Goal: Task Accomplishment & Management: Manage account settings

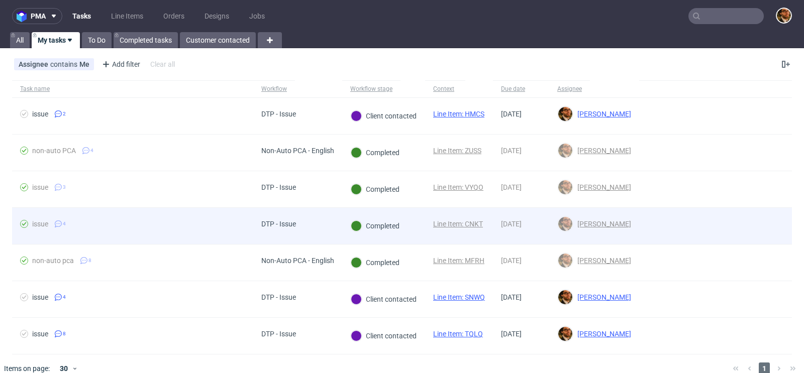
scroll to position [11, 0]
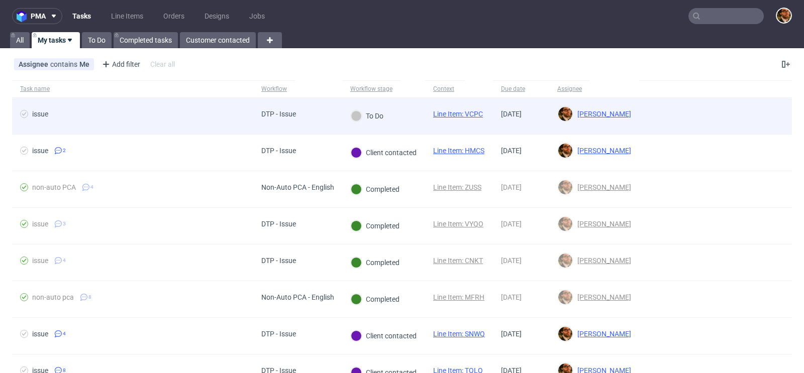
click at [767, 115] on div at bounding box center [715, 116] width 153 height 36
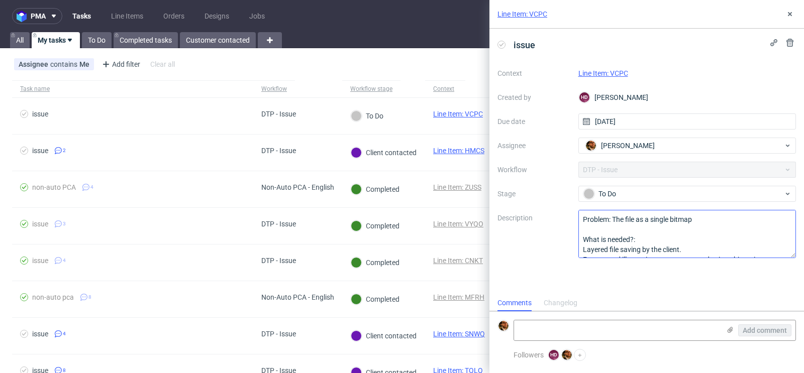
scroll to position [21, 0]
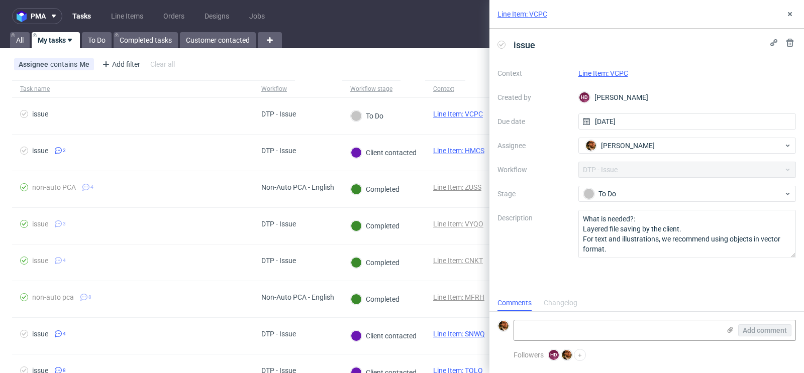
click at [459, 61] on div "Assignee contains Me Add filter Hide filters Clear all" at bounding box center [402, 64] width 804 height 24
click at [593, 73] on link "Line Item: VCPC" at bounding box center [603, 73] width 50 height 8
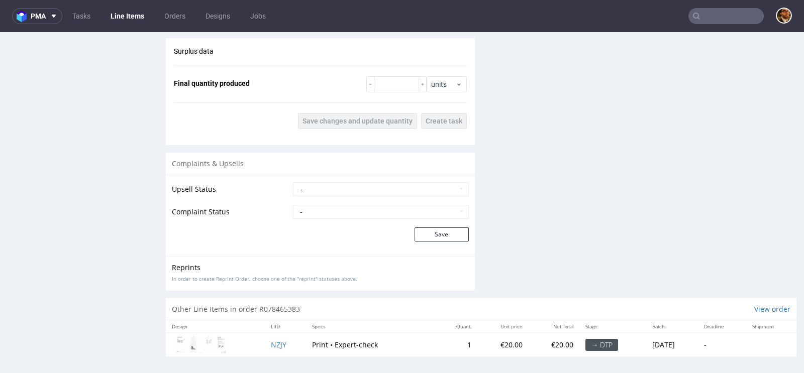
scroll to position [3, 0]
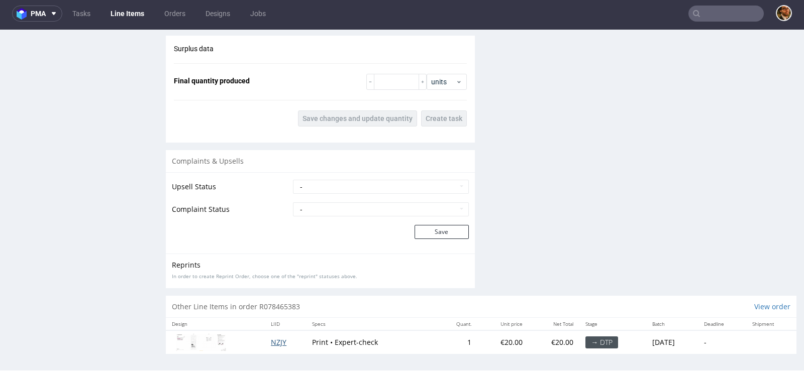
click at [274, 341] on span "NZJY" at bounding box center [279, 343] width 16 height 10
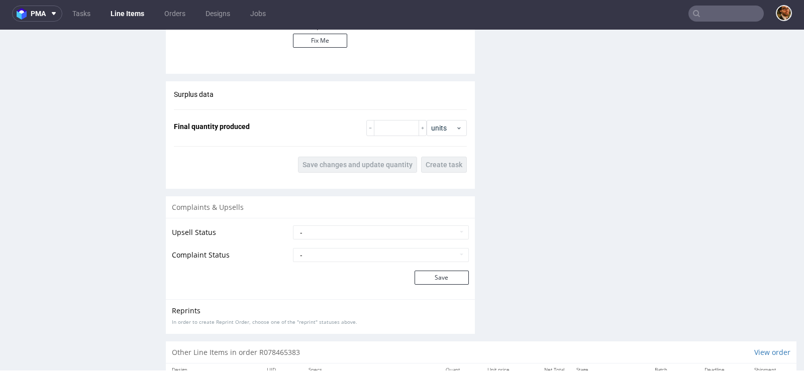
scroll to position [946, 0]
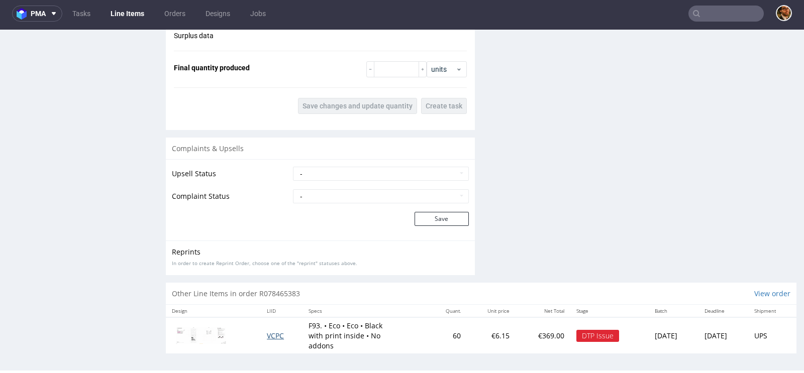
click at [269, 331] on span "VCPC" at bounding box center [275, 336] width 17 height 10
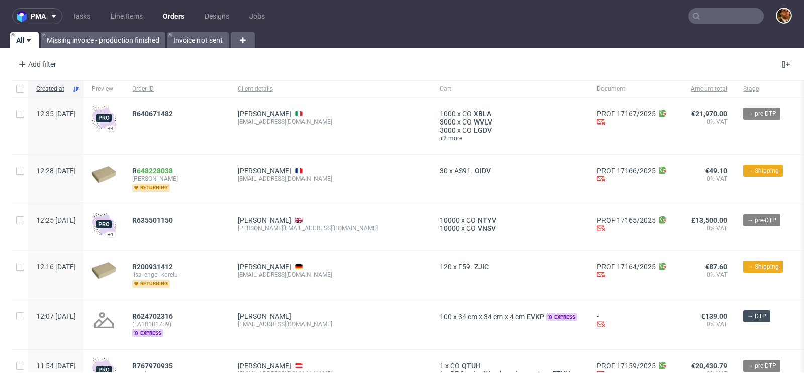
click at [706, 17] on input "text" at bounding box center [725, 16] width 75 height 16
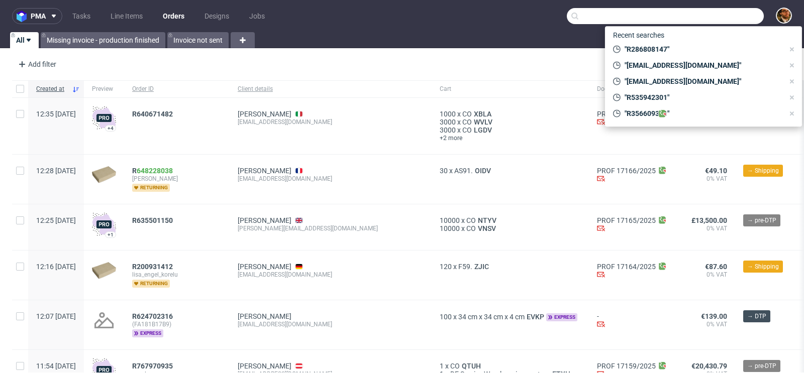
paste input "alessandro.sponga.94@gmail.com"
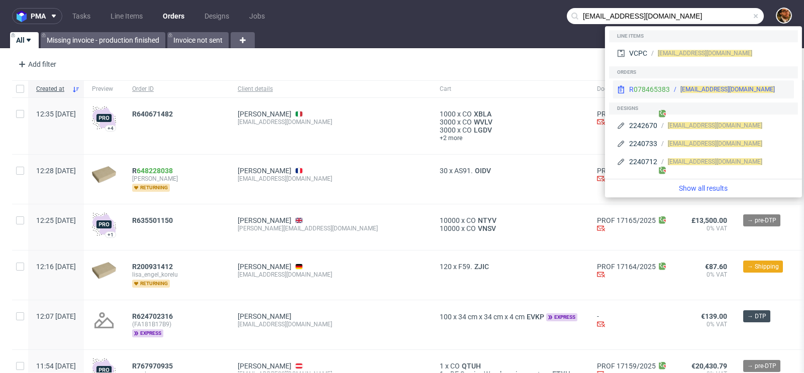
type input "alessandro.sponga.94@gmail.com"
click at [785, 90] on div "alessandro.sponga.94@gmail.com" at bounding box center [730, 89] width 120 height 9
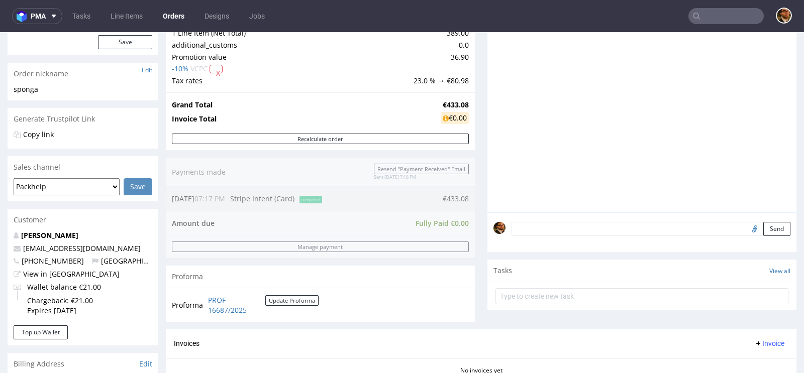
scroll to position [133, 0]
click at [42, 273] on link "View in Hubspot" at bounding box center [71, 274] width 96 height 10
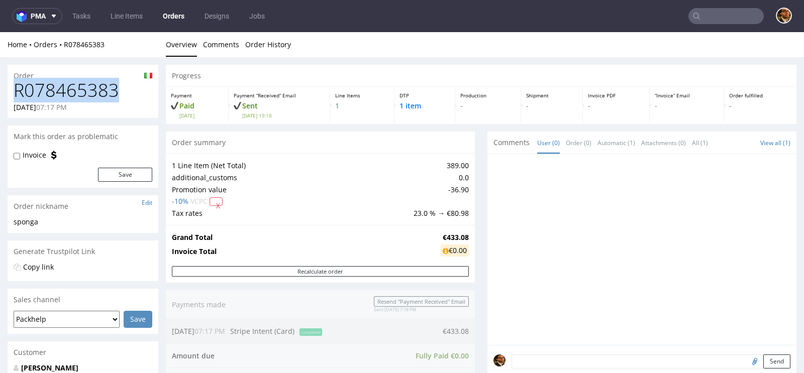
drag, startPoint x: 118, startPoint y: 89, endPoint x: 15, endPoint y: 91, distance: 103.0
click at [15, 91] on h1 "R078465383" at bounding box center [83, 90] width 139 height 20
copy h1 "R078465383"
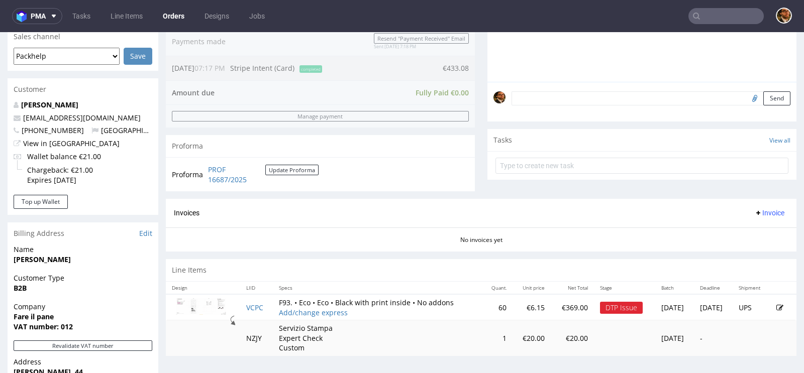
scroll to position [294, 0]
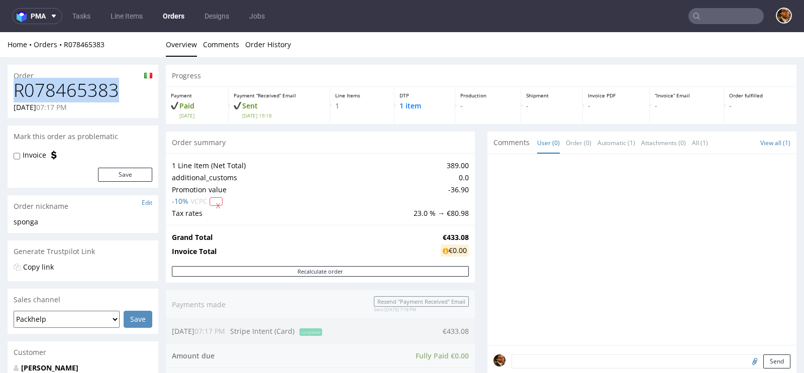
drag, startPoint x: 118, startPoint y: 87, endPoint x: 15, endPoint y: 87, distance: 103.0
click at [15, 87] on h1 "R078465383" at bounding box center [83, 90] width 139 height 20
copy h1 "R078465383"
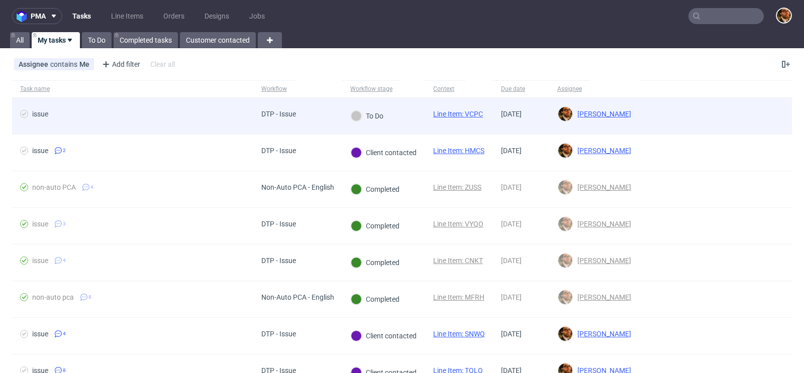
click at [763, 111] on div at bounding box center [715, 116] width 153 height 36
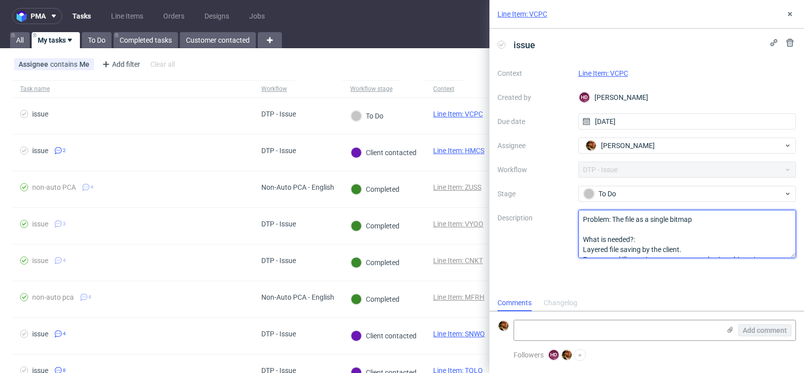
drag, startPoint x: 647, startPoint y: 246, endPoint x: 576, endPoint y: 220, distance: 75.5
click at [576, 220] on div "Context Line Item: VCPC Created by HD Hapka Dominika Due date 13/08/2025 Assign…" at bounding box center [646, 161] width 298 height 193
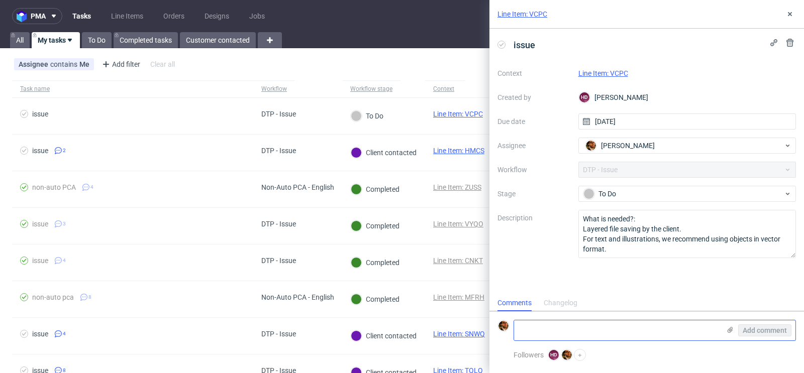
click at [569, 333] on textarea at bounding box center [617, 331] width 206 height 20
paste textarea "https://app-eu1.hubspot.com/contacts/25600958/record/0-5/204488500441/"
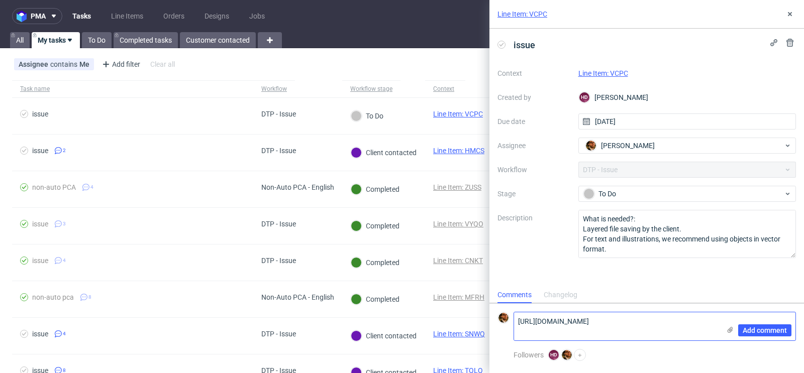
scroll to position [0, 0]
type textarea "[URL][DOMAIN_NAME]"
click at [755, 327] on span "Add comment" at bounding box center [765, 330] width 44 height 7
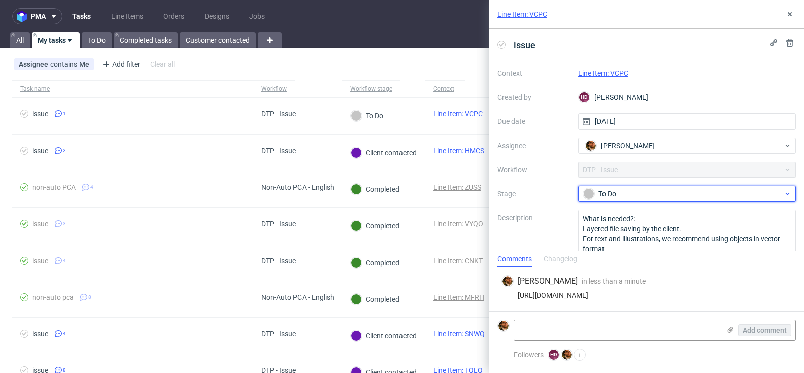
click at [782, 198] on div "To Do" at bounding box center [683, 193] width 200 height 11
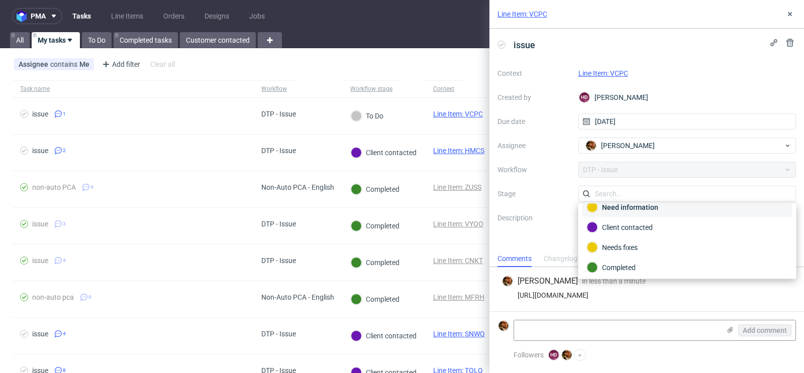
scroll to position [70, 0]
click at [664, 208] on div "Client contacted" at bounding box center [687, 208] width 201 height 11
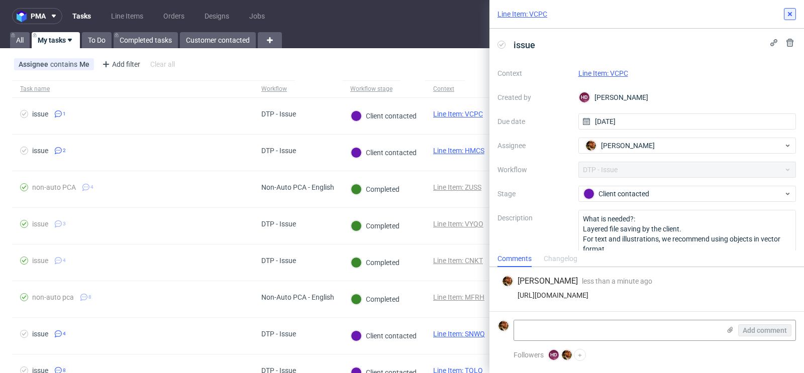
click at [788, 12] on use at bounding box center [790, 14] width 4 height 4
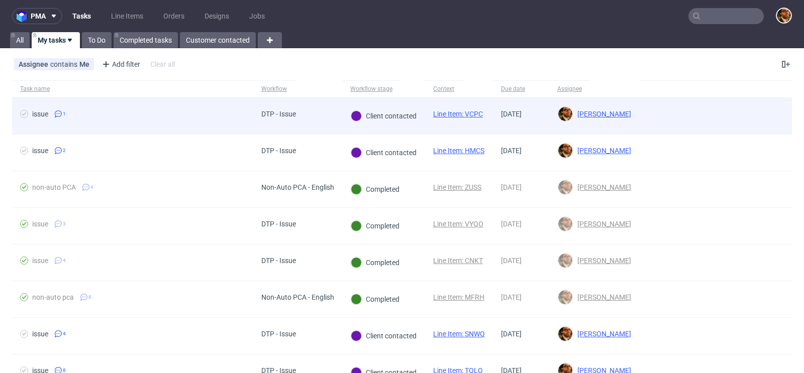
click at [758, 115] on div at bounding box center [715, 116] width 153 height 36
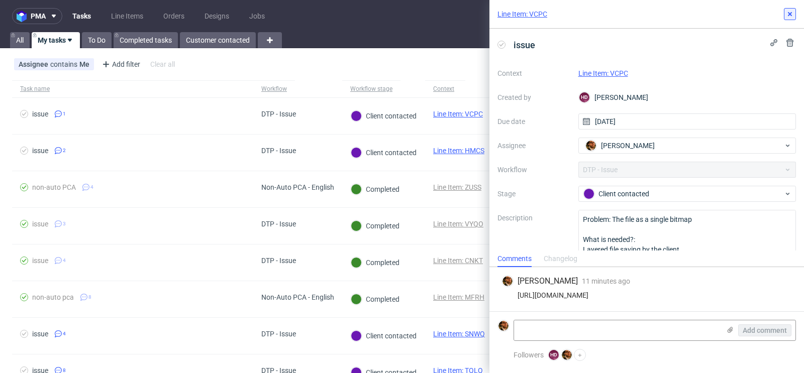
click at [789, 15] on use at bounding box center [790, 14] width 4 height 4
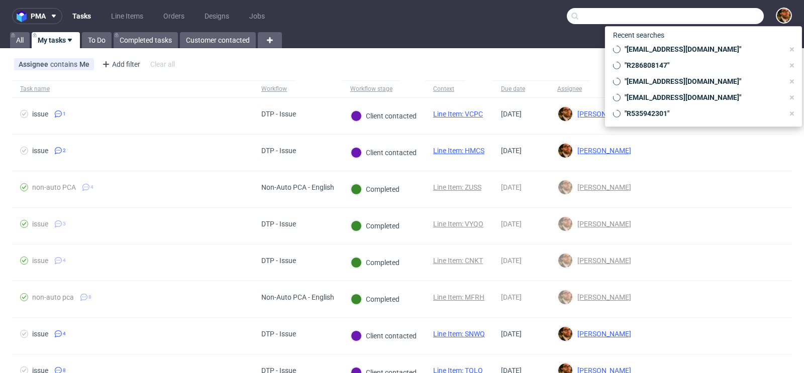
click at [701, 17] on input "text" at bounding box center [665, 16] width 197 height 16
paste input "R188717801"
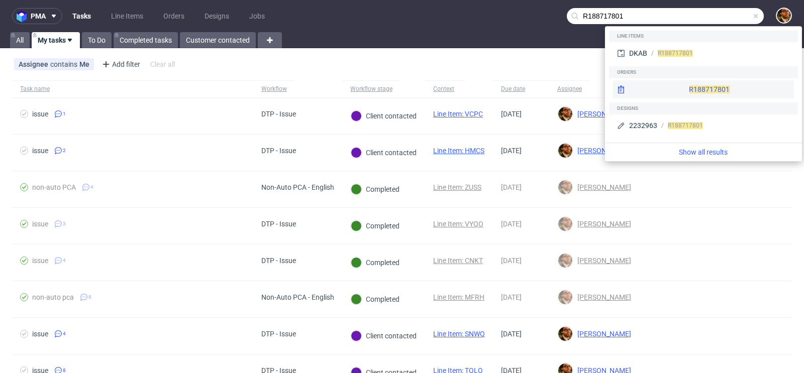
type input "R188717801"
click at [701, 89] on div "R188717801" at bounding box center [703, 89] width 181 height 18
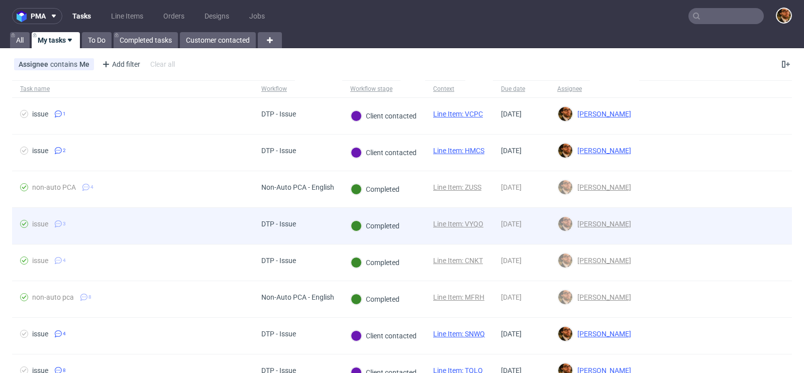
scroll to position [48, 0]
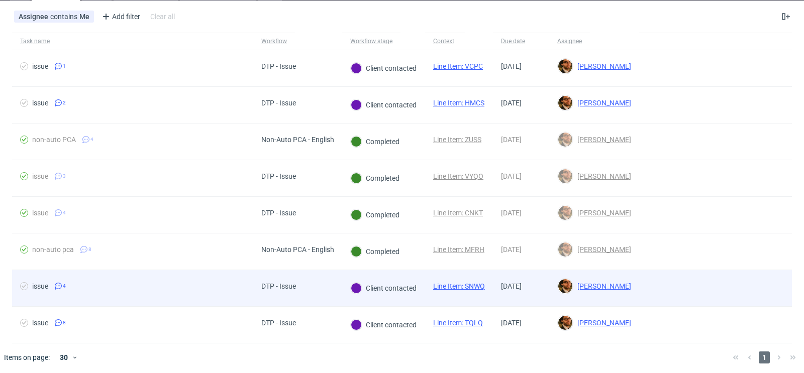
click at [770, 297] on div at bounding box center [715, 288] width 153 height 36
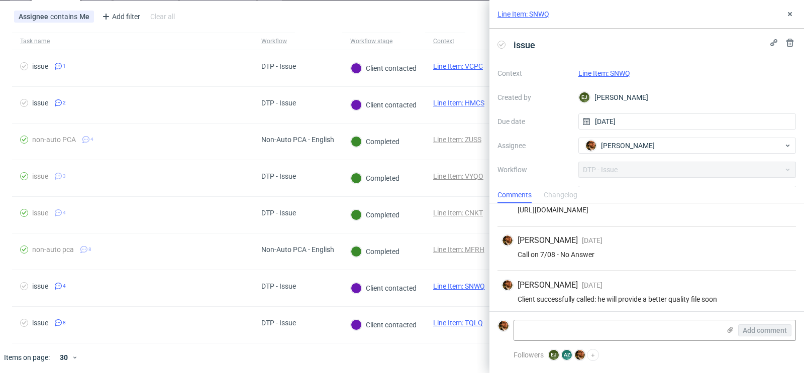
scroll to position [68, 0]
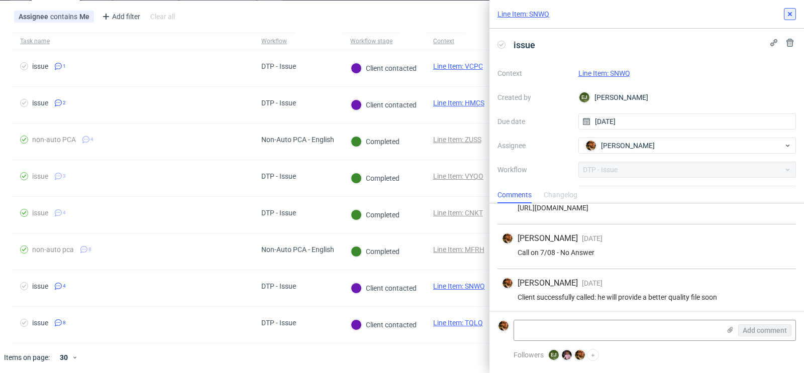
click at [789, 9] on button at bounding box center [790, 14] width 12 height 12
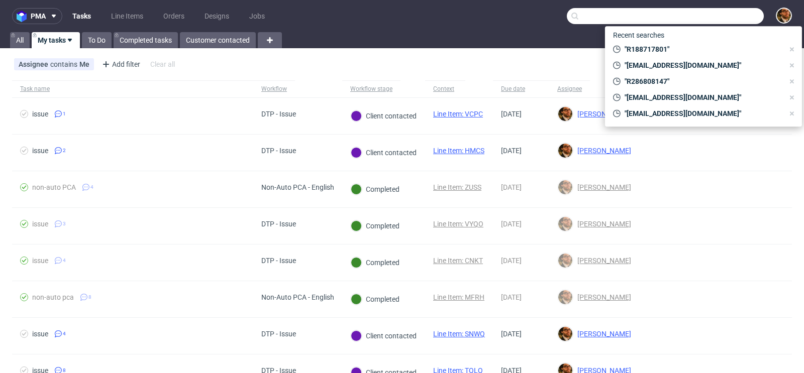
click at [718, 21] on input "text" at bounding box center [665, 16] width 197 height 16
paste input "R480397047"
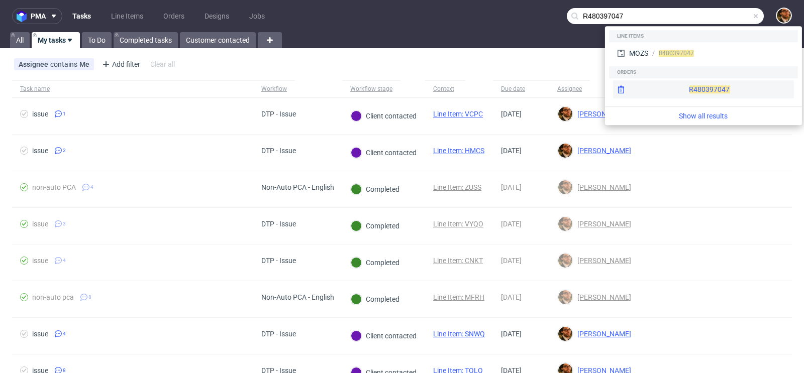
type input "R480397047"
click at [689, 88] on div "R480397047" at bounding box center [703, 89] width 181 height 18
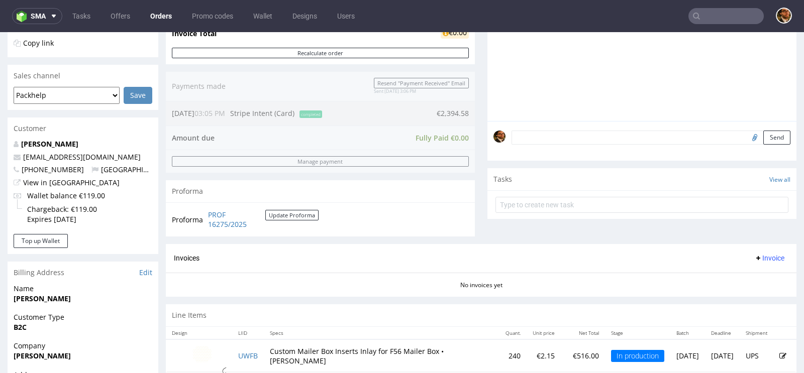
scroll to position [428, 0]
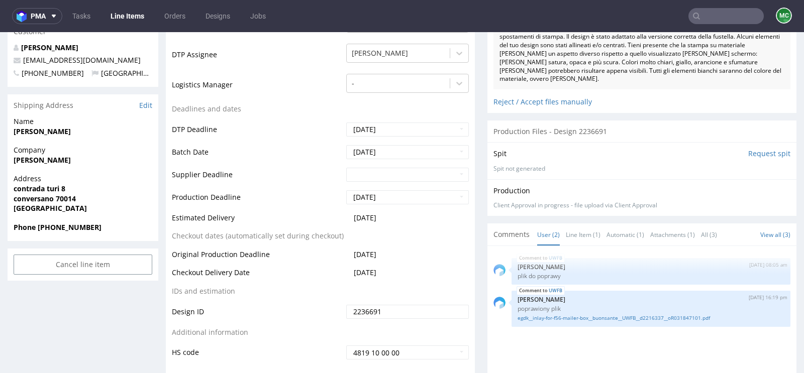
scroll to position [392, 0]
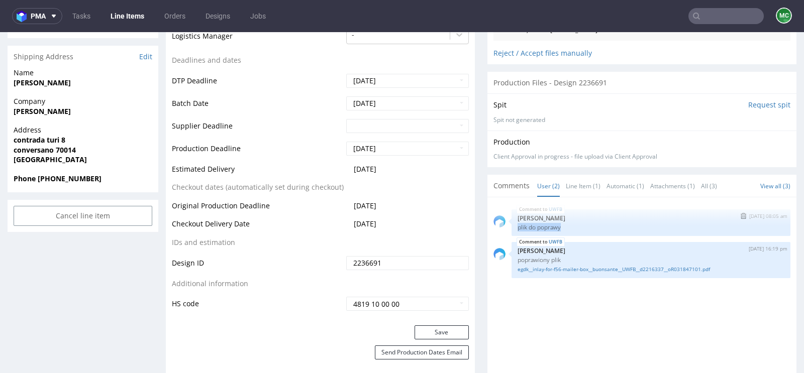
drag, startPoint x: 559, startPoint y: 226, endPoint x: 510, endPoint y: 226, distance: 48.2
click at [511, 226] on div "UWFB 11th Aug 25 | 08:05 am Ewa Prus plik do poprawy" at bounding box center [650, 223] width 279 height 27
copy p "plik do poprawy"
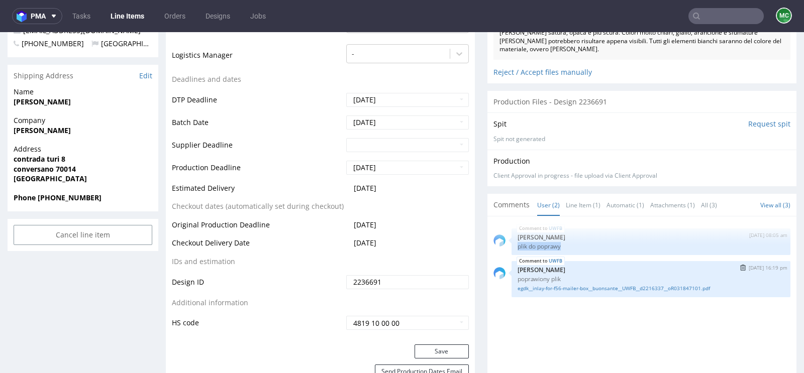
scroll to position [371, 0]
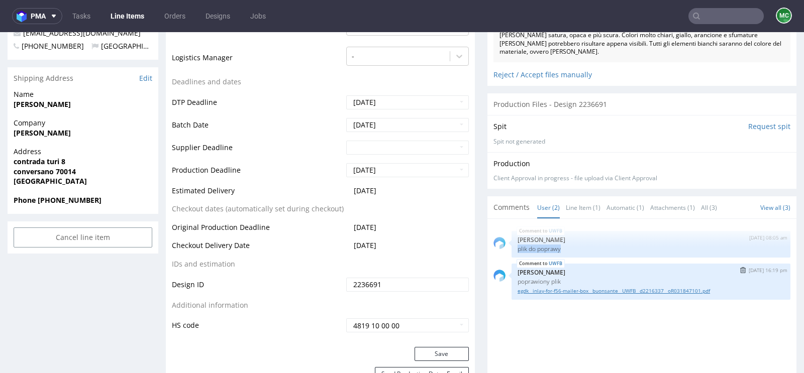
click at [568, 287] on link "egdk__inlay-for-f56-mailer-box__buonsante__UWFB__d2216337__oR031847101.pdf" at bounding box center [651, 291] width 267 height 8
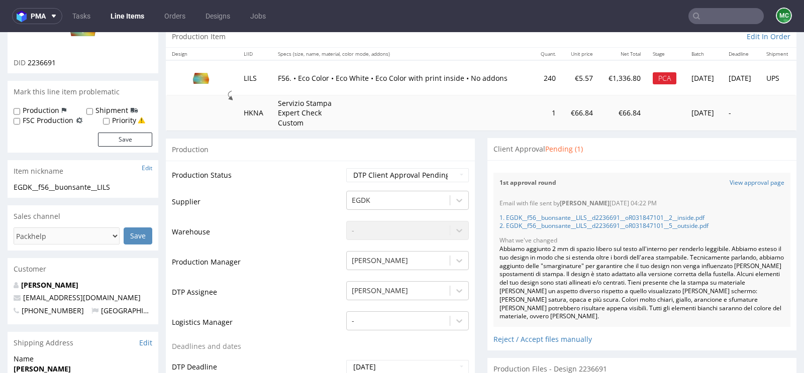
scroll to position [156, 0]
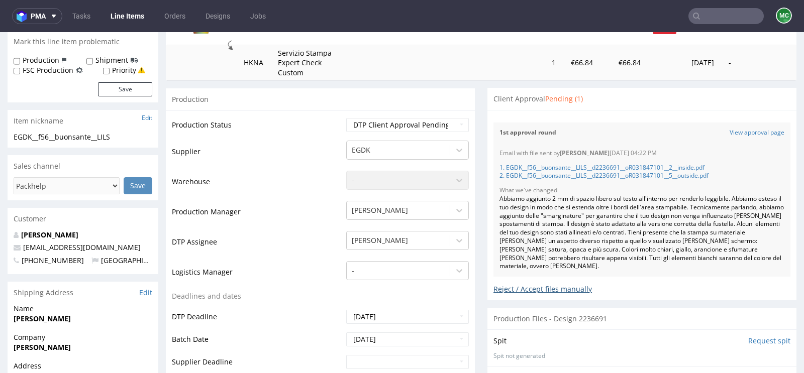
click at [539, 290] on div "Reject / Accept files manually" at bounding box center [641, 286] width 297 height 18
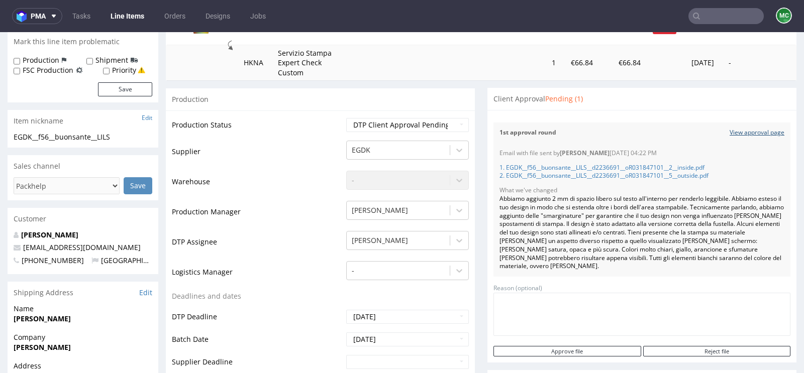
click at [741, 132] on link "View approval page" at bounding box center [757, 133] width 55 height 9
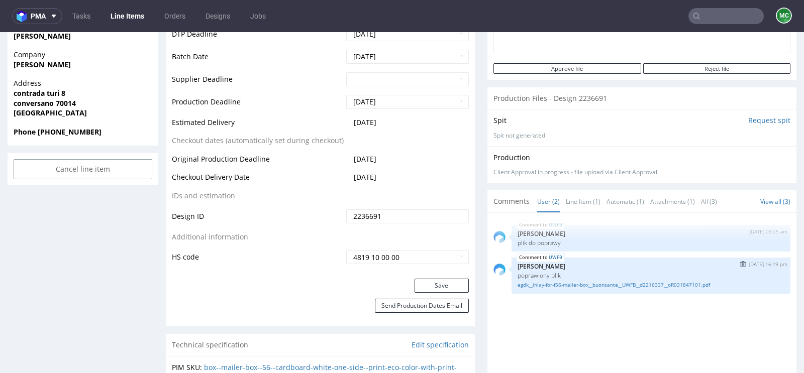
scroll to position [441, 0]
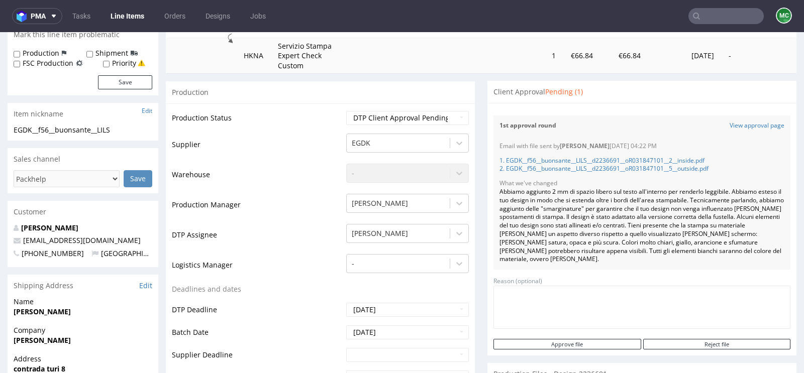
scroll to position [150, 0]
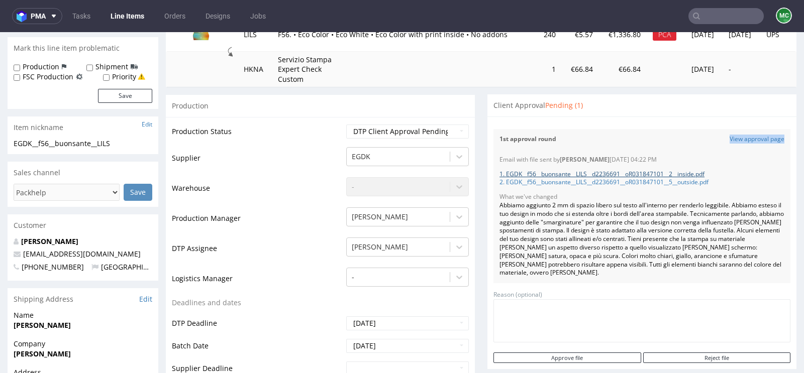
click at [600, 171] on link "1. EGDK__f56__buonsante__LILS__d2236691__oR031847101__2__inside.pdf" at bounding box center [601, 174] width 205 height 9
click at [737, 138] on link "View approval page" at bounding box center [757, 139] width 55 height 9
click at [681, 173] on link "1. EGDK__f56__buonsante__LILS__d2236691__oR031847101__2__inside.pdf" at bounding box center [601, 174] width 205 height 9
click at [572, 183] on link "2. EGDK__f56__buonsante__LILS__d2236691__oR031847101__5__outside.pdf" at bounding box center [603, 182] width 209 height 9
click at [698, 172] on link "1. EGDK__f56__buonsante__LILS__d2236691__oR031847101__2__inside.pdf" at bounding box center [601, 174] width 205 height 9
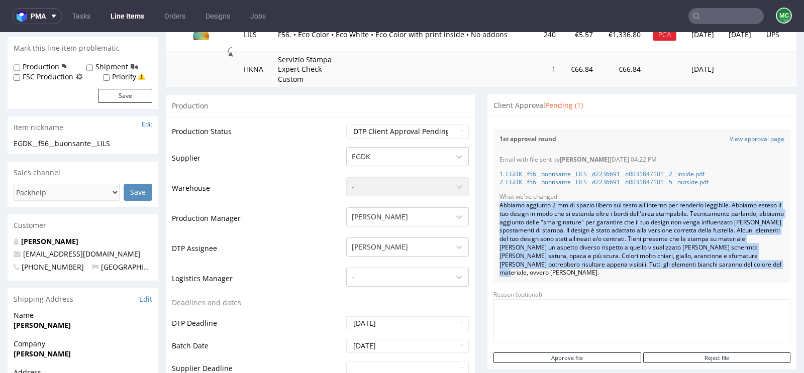
drag, startPoint x: 555, startPoint y: 273, endPoint x: 494, endPoint y: 207, distance: 89.6
click at [499, 207] on div "Abbiamo aggiunto 2 mm di spazio libero sul testo all'interno per renderlo leggi…" at bounding box center [641, 239] width 285 height 76
copy div "Abbiamo aggiunto 2 mm di spazio libero sul testo all'interno per renderlo leggi…"
click at [740, 135] on link "View approval page" at bounding box center [757, 139] width 55 height 9
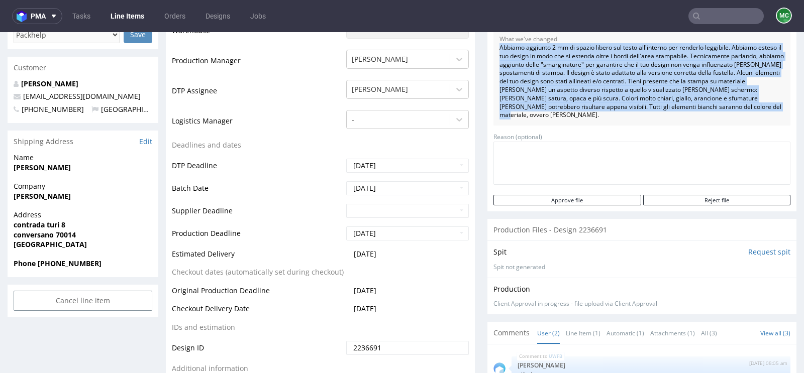
scroll to position [323, 0]
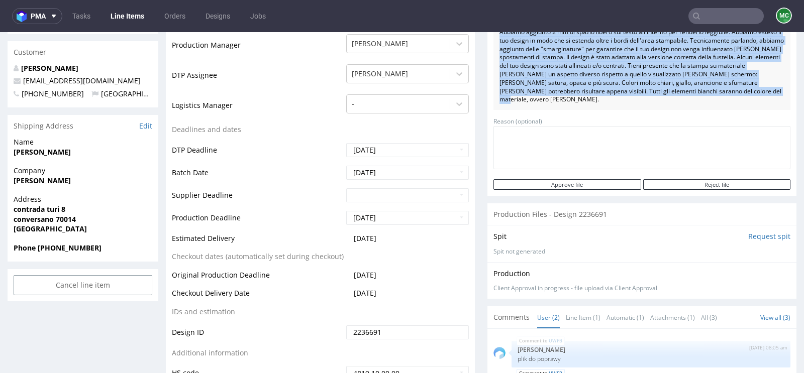
click at [583, 105] on div "Email with file sent by Jan Kocik 06.08.2025 04:22 PM 1. EGDK__f56__buonsante__…" at bounding box center [641, 43] width 297 height 134
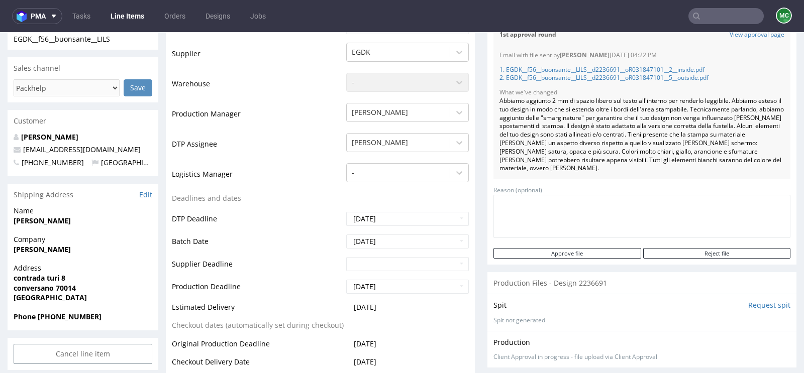
scroll to position [0, 0]
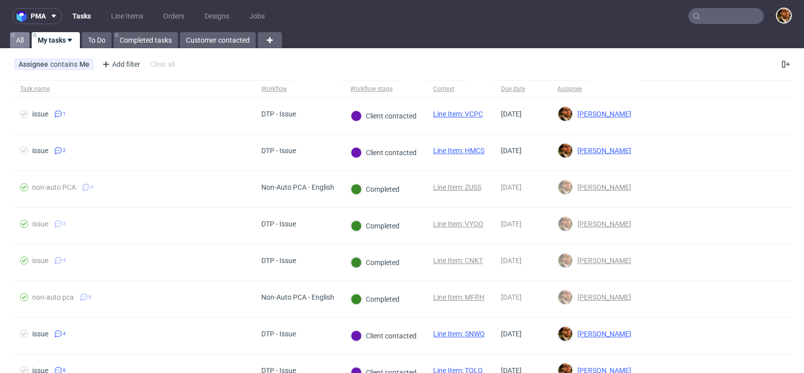
click at [20, 37] on link "All" at bounding box center [20, 40] width 20 height 16
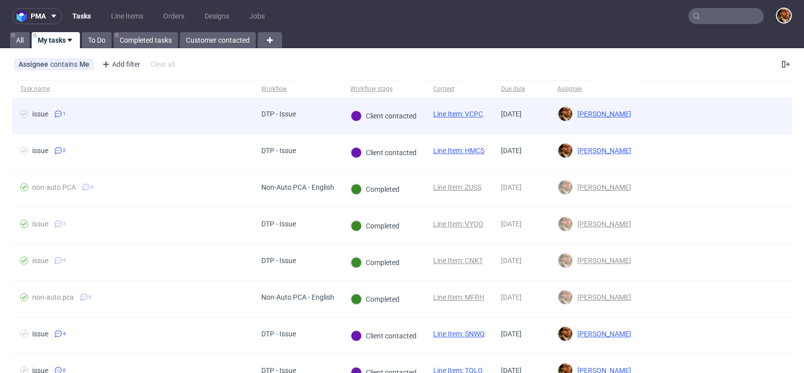
click at [764, 114] on div at bounding box center [715, 116] width 153 height 36
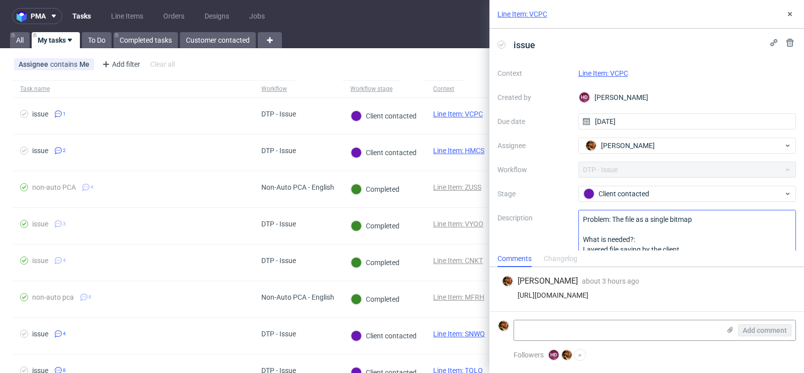
scroll to position [21, 0]
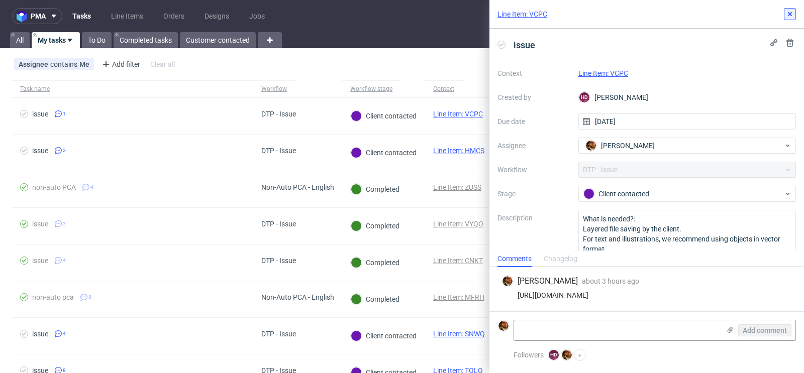
click at [789, 15] on use at bounding box center [790, 14] width 4 height 4
